Goal: Find specific page/section: Find specific page/section

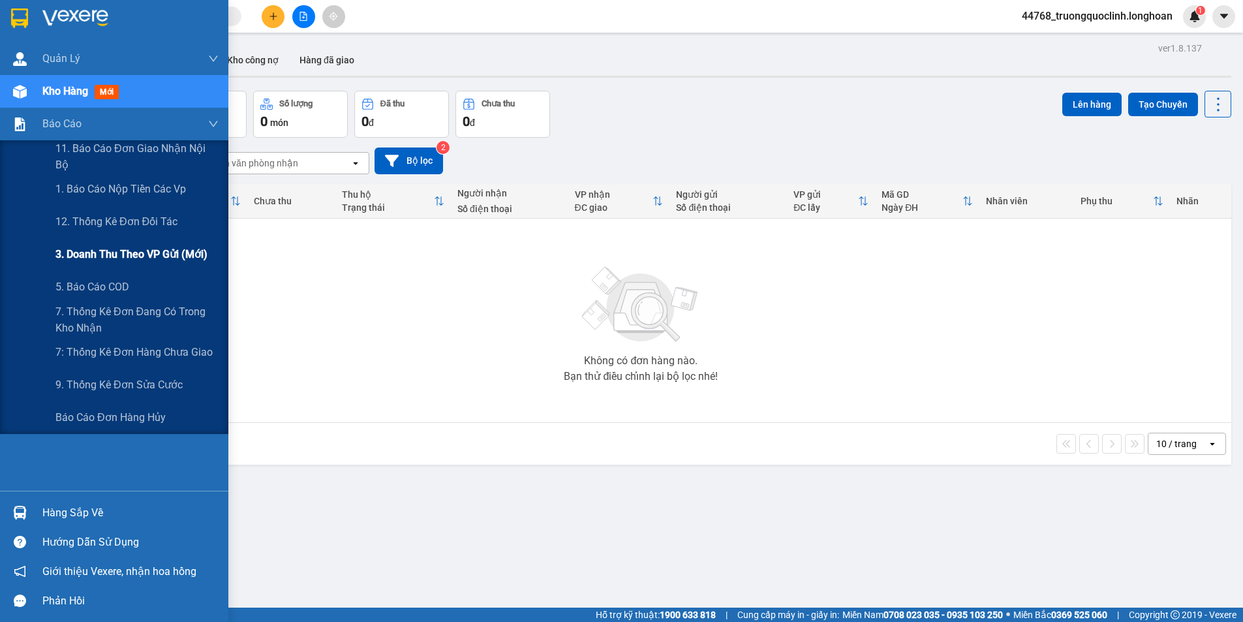
click at [125, 248] on span "3. Doanh Thu theo VP Gửi (mới)" at bounding box center [131, 254] width 152 height 16
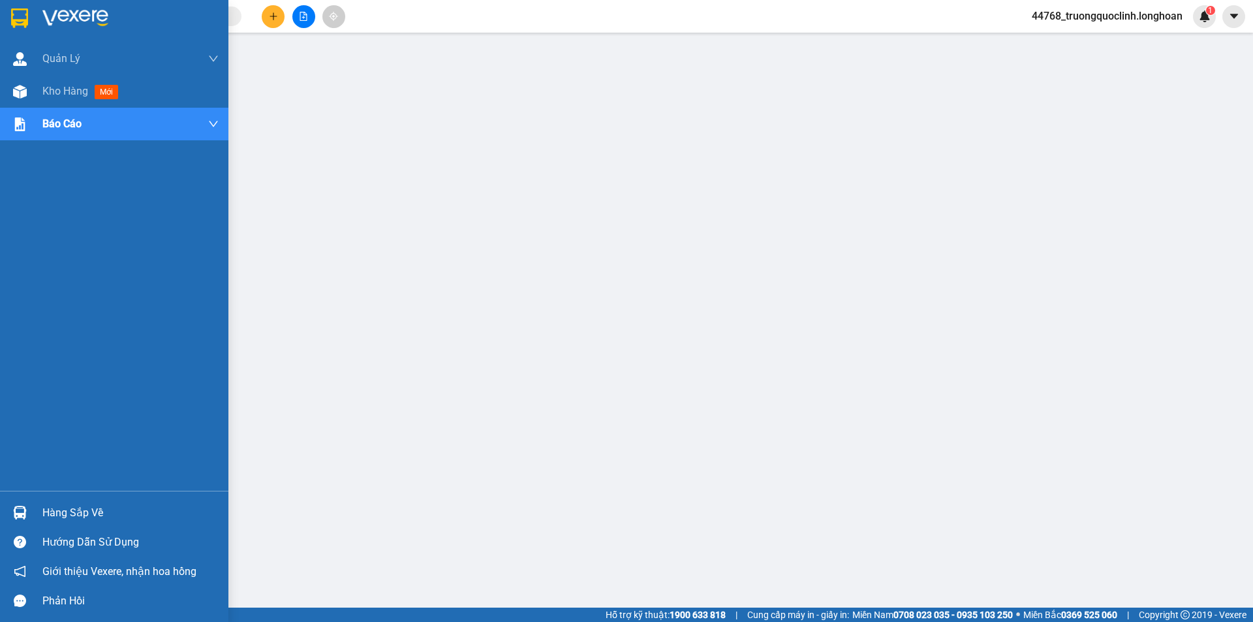
click at [22, 15] on img at bounding box center [19, 18] width 17 height 20
